Goal: Information Seeking & Learning: Compare options

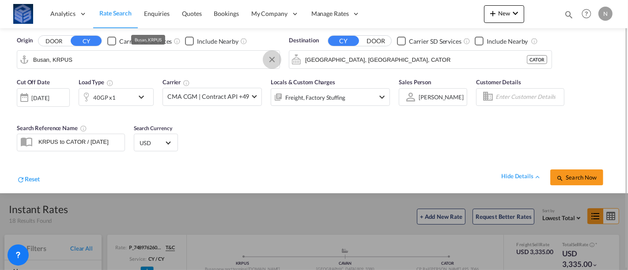
click at [273, 57] on button "Clear Input" at bounding box center [271, 59] width 13 height 13
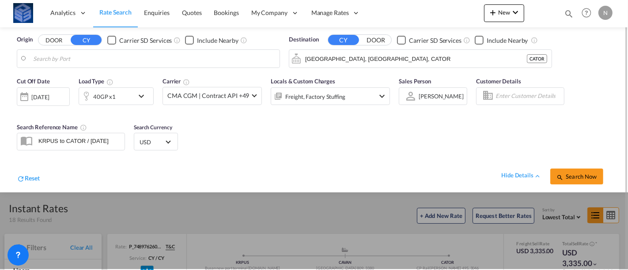
click at [168, 63] on body "Analytics Reports Dashboard Rate Search Enquiries Quotes Bookings" at bounding box center [314, 135] width 628 height 270
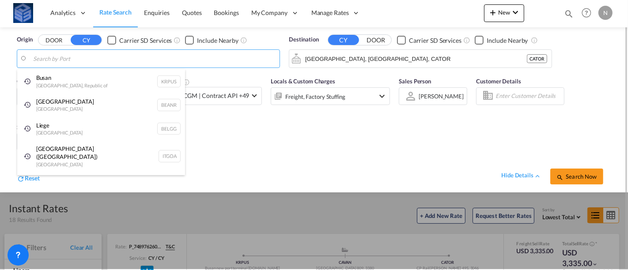
type input "k"
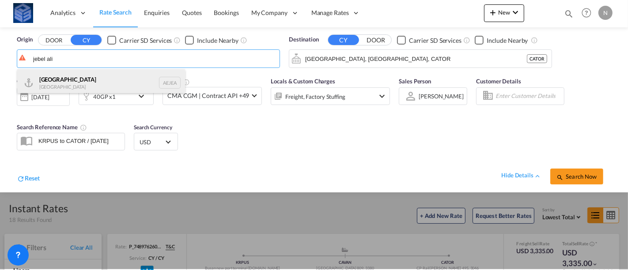
click at [99, 81] on div "[GEOGRAPHIC_DATA] AEJEA" at bounding box center [101, 82] width 168 height 26
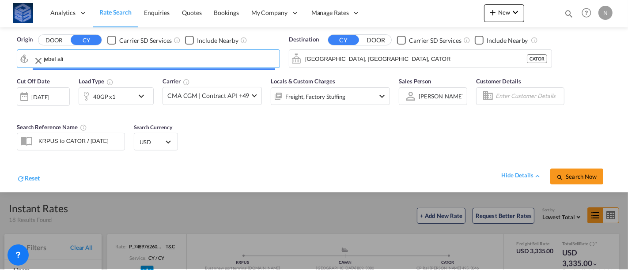
type input "[GEOGRAPHIC_DATA], [GEOGRAPHIC_DATA]"
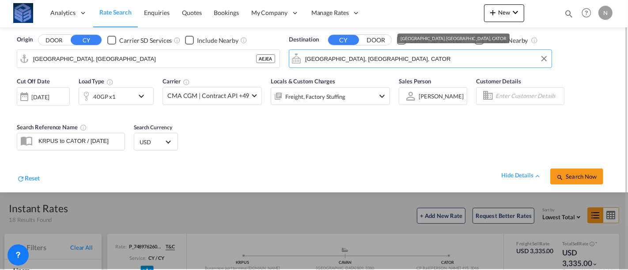
click at [326, 58] on input "[GEOGRAPHIC_DATA], [GEOGRAPHIC_DATA], CATOR" at bounding box center [426, 58] width 242 height 13
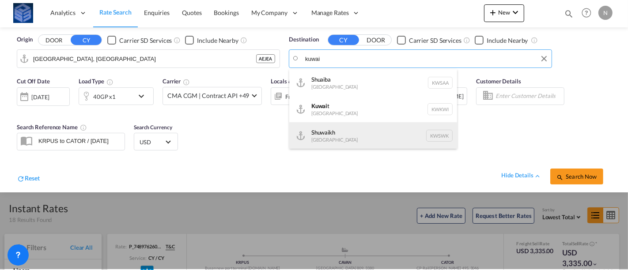
click at [323, 132] on div "Shuwaikh [GEOGRAPHIC_DATA] KWSWK" at bounding box center [373, 135] width 168 height 26
type input "Shuwaikh, KWSWK"
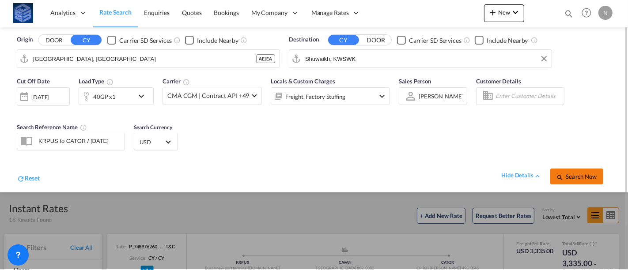
click at [583, 181] on button "Search Now" at bounding box center [576, 177] width 53 height 16
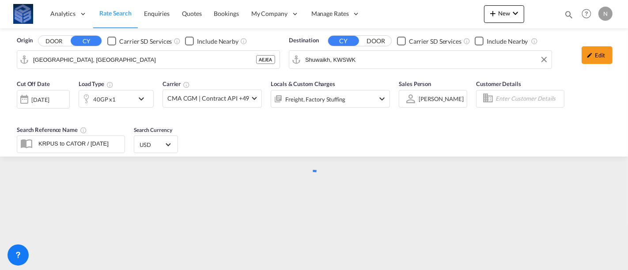
scroll to position [0, 0]
